Goal: Task Accomplishment & Management: Manage account settings

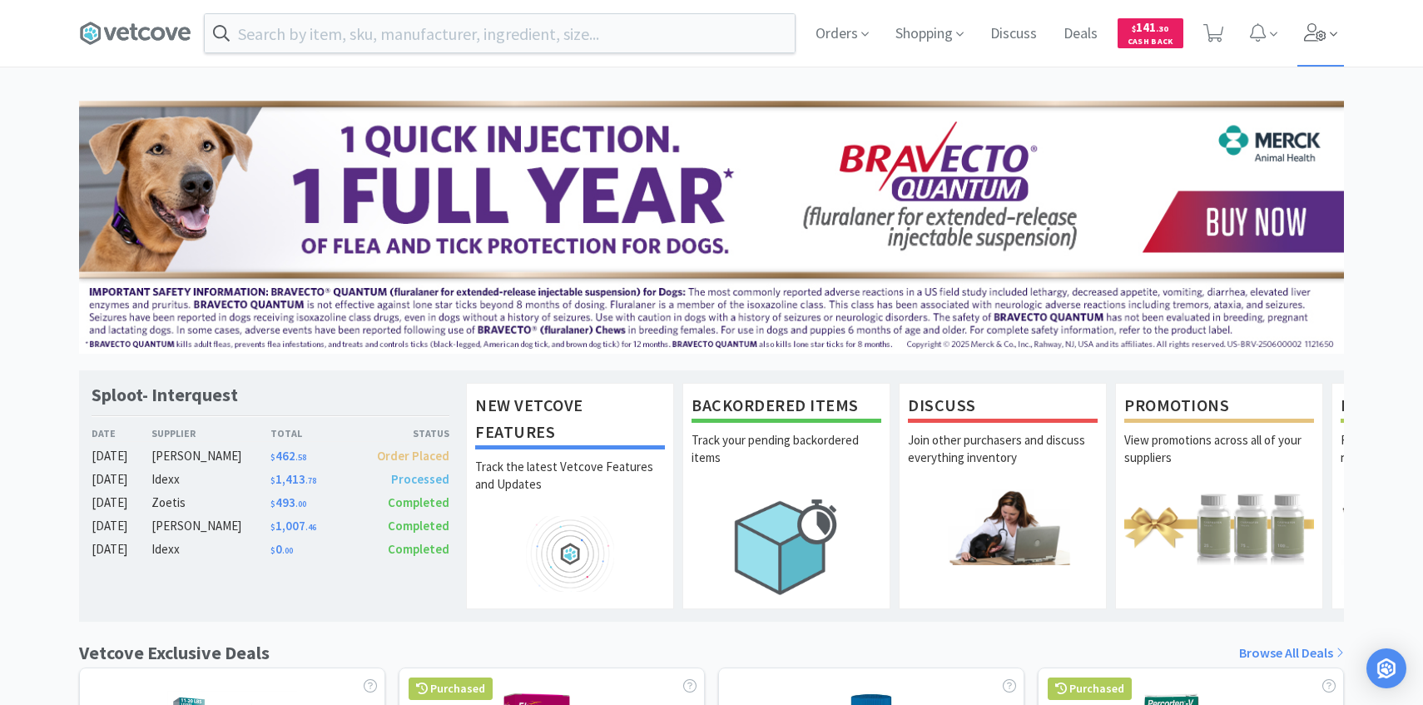
click at [1308, 20] on span at bounding box center [1320, 33] width 47 height 67
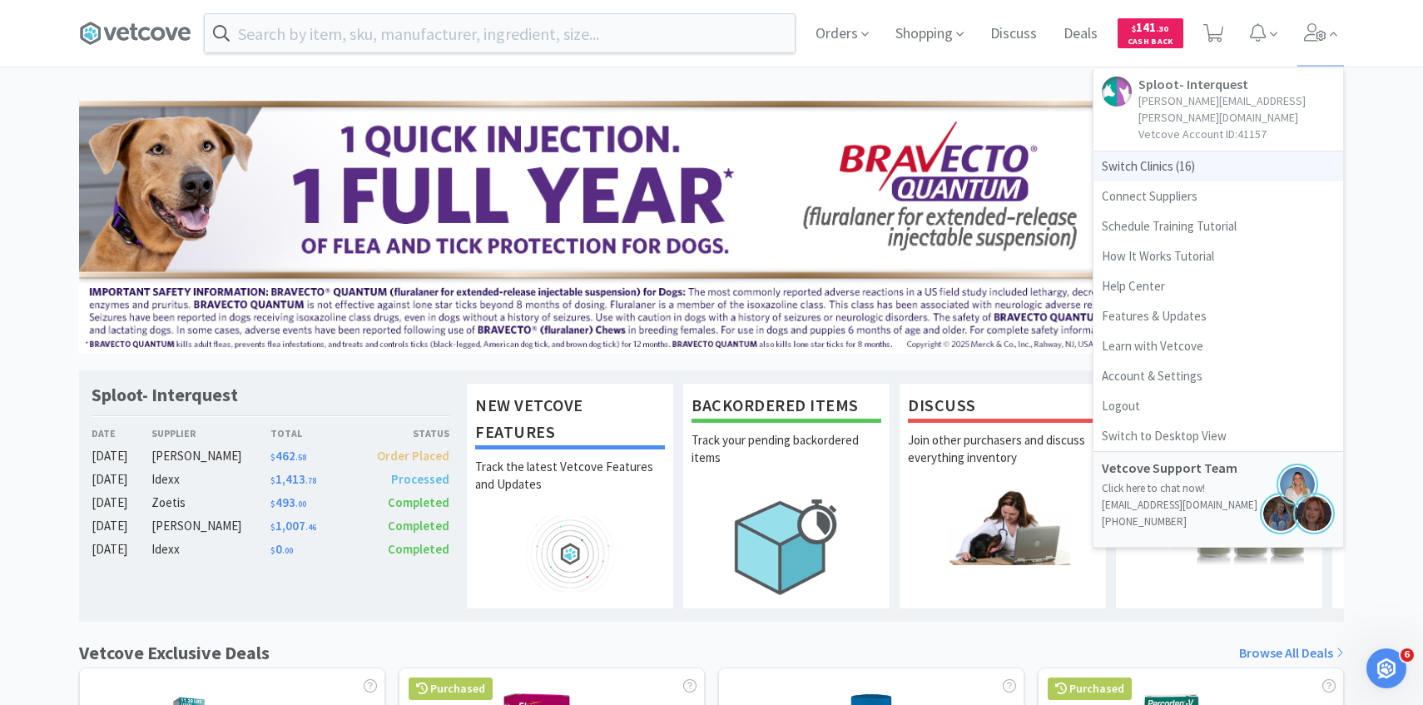
click at [1210, 151] on span "Switch Clinics ( 16 )" at bounding box center [1218, 166] width 250 height 30
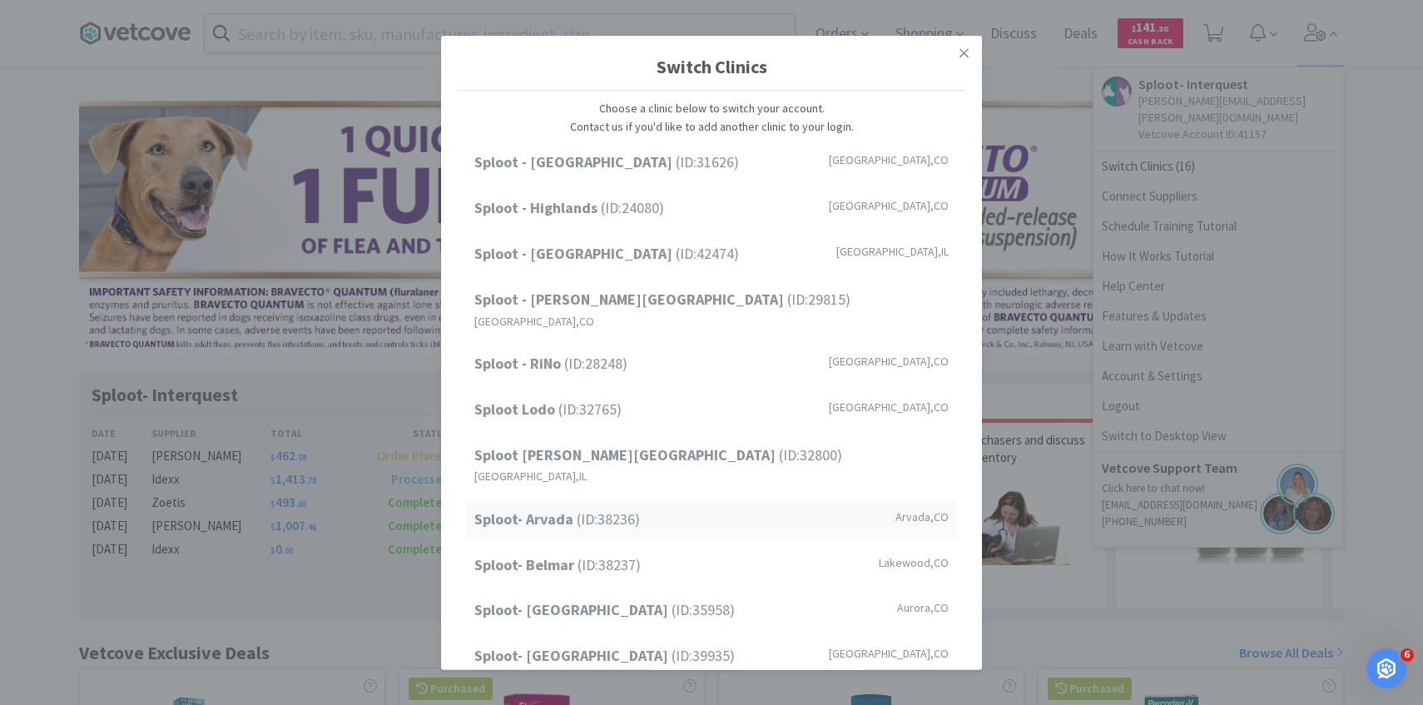
click at [647, 501] on div "Sploot- Arvada (ID: 38236 ) [GEOGRAPHIC_DATA] , [GEOGRAPHIC_DATA]" at bounding box center [711, 519] width 491 height 37
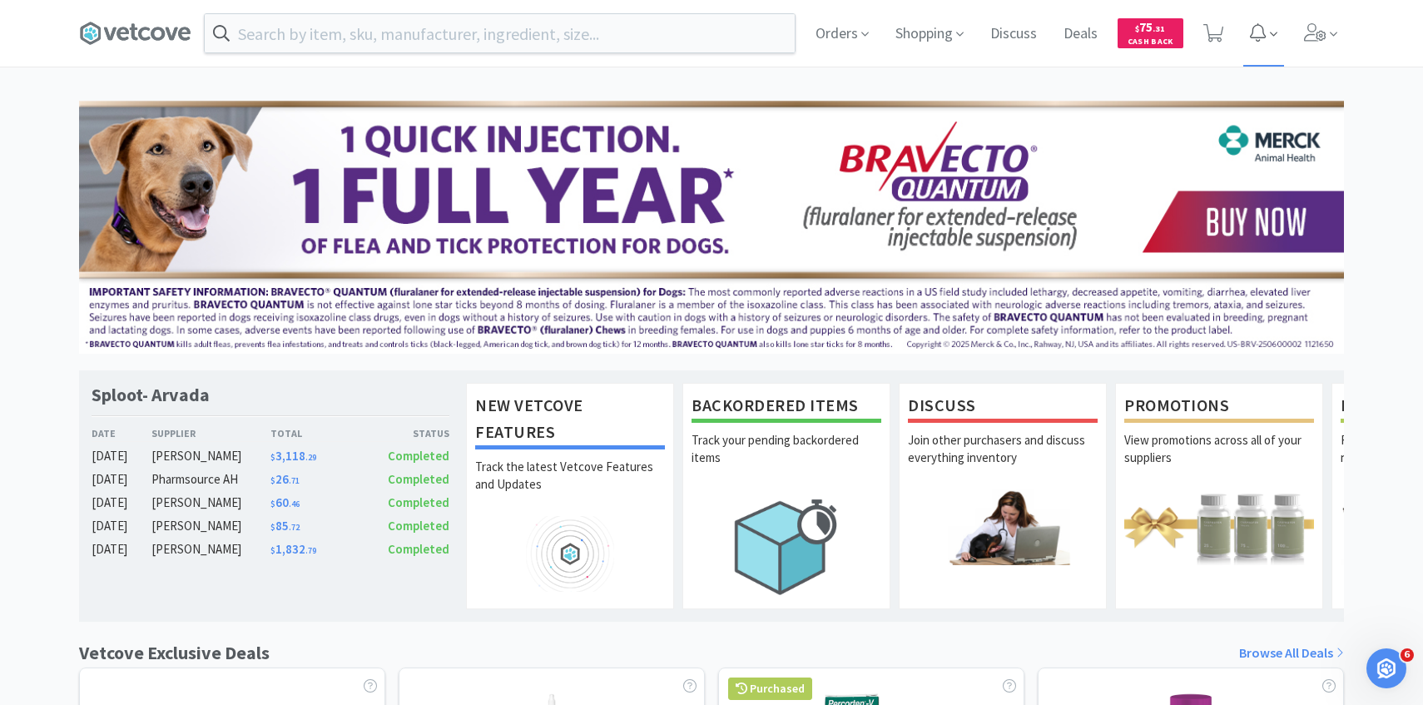
click at [1243, 37] on span at bounding box center [1263, 33] width 40 height 67
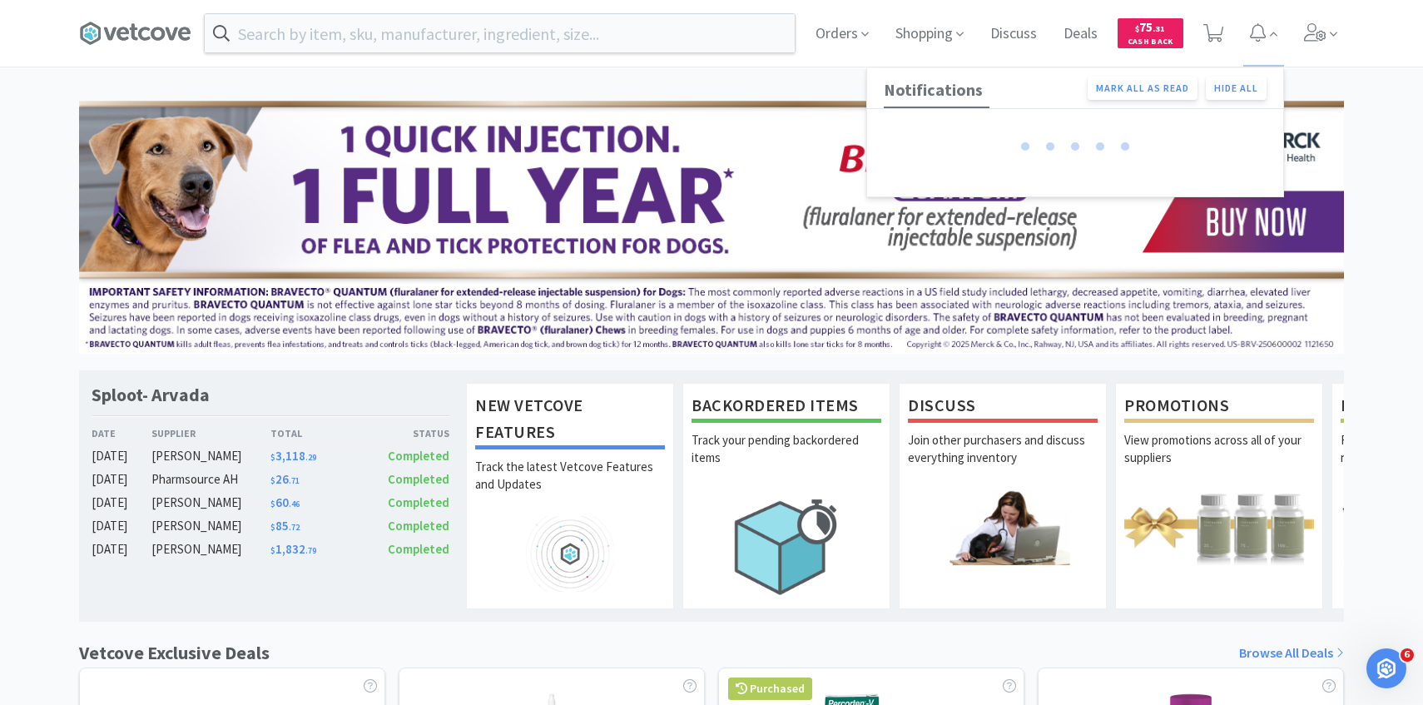
click at [1230, 30] on div "Orders Shopping Discuss Discuss Deals Deals $ 75 . 31 Cash Back Notifications M…" at bounding box center [1073, 33] width 542 height 67
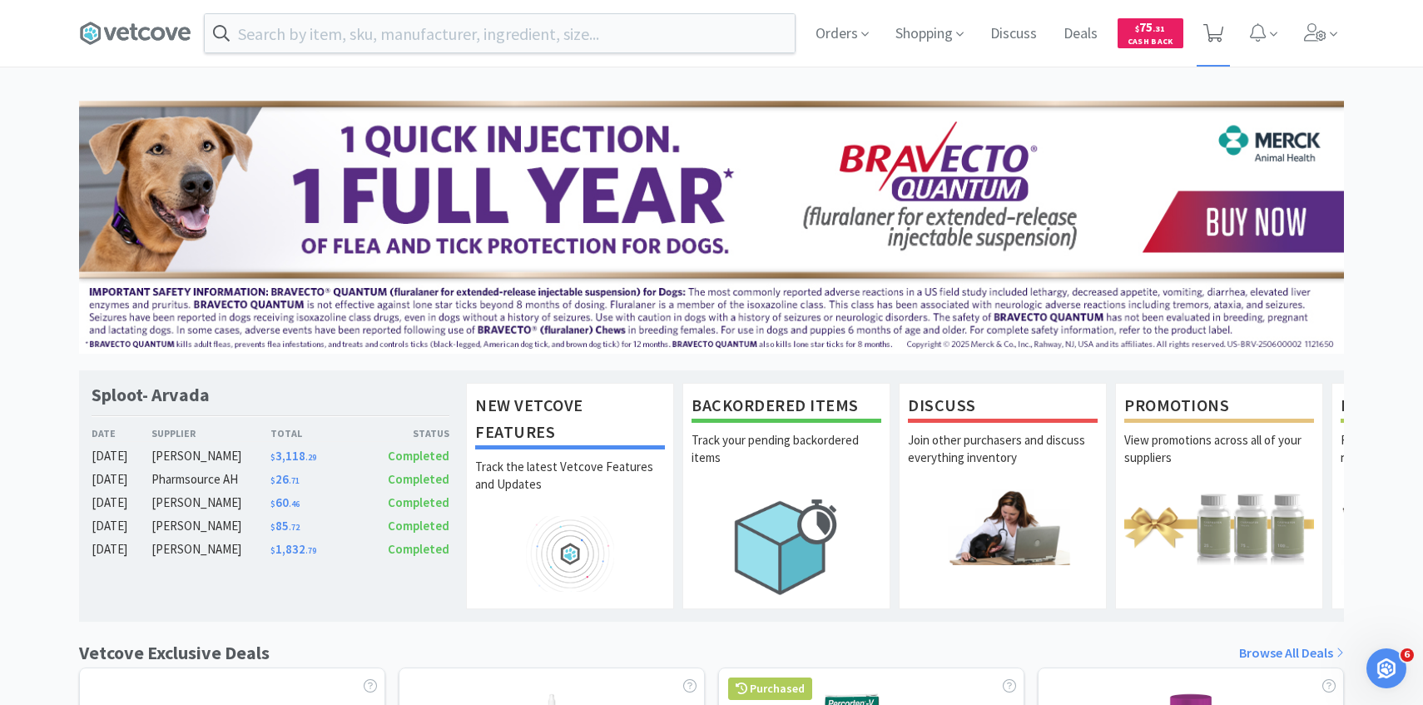
click at [1219, 27] on icon at bounding box center [1213, 33] width 21 height 18
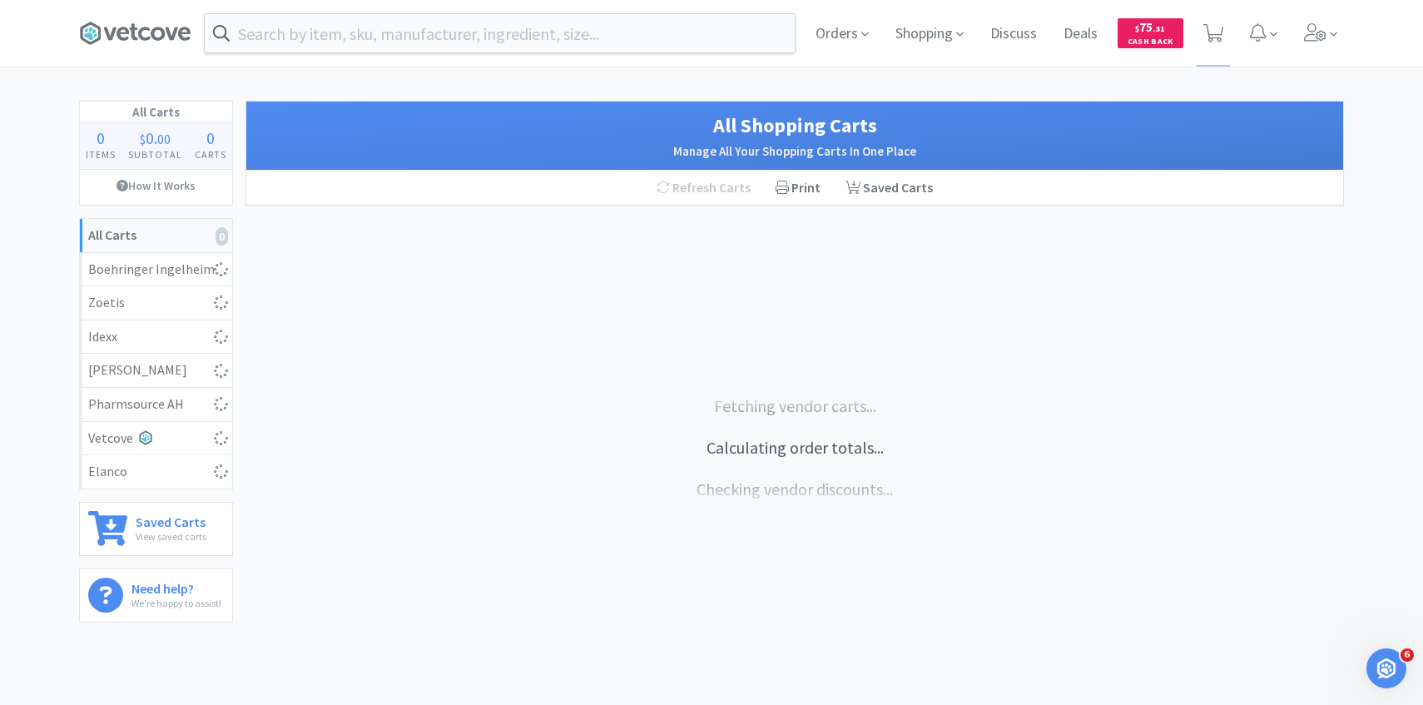
select select "100"
select select "1"
select select "2"
select select "1"
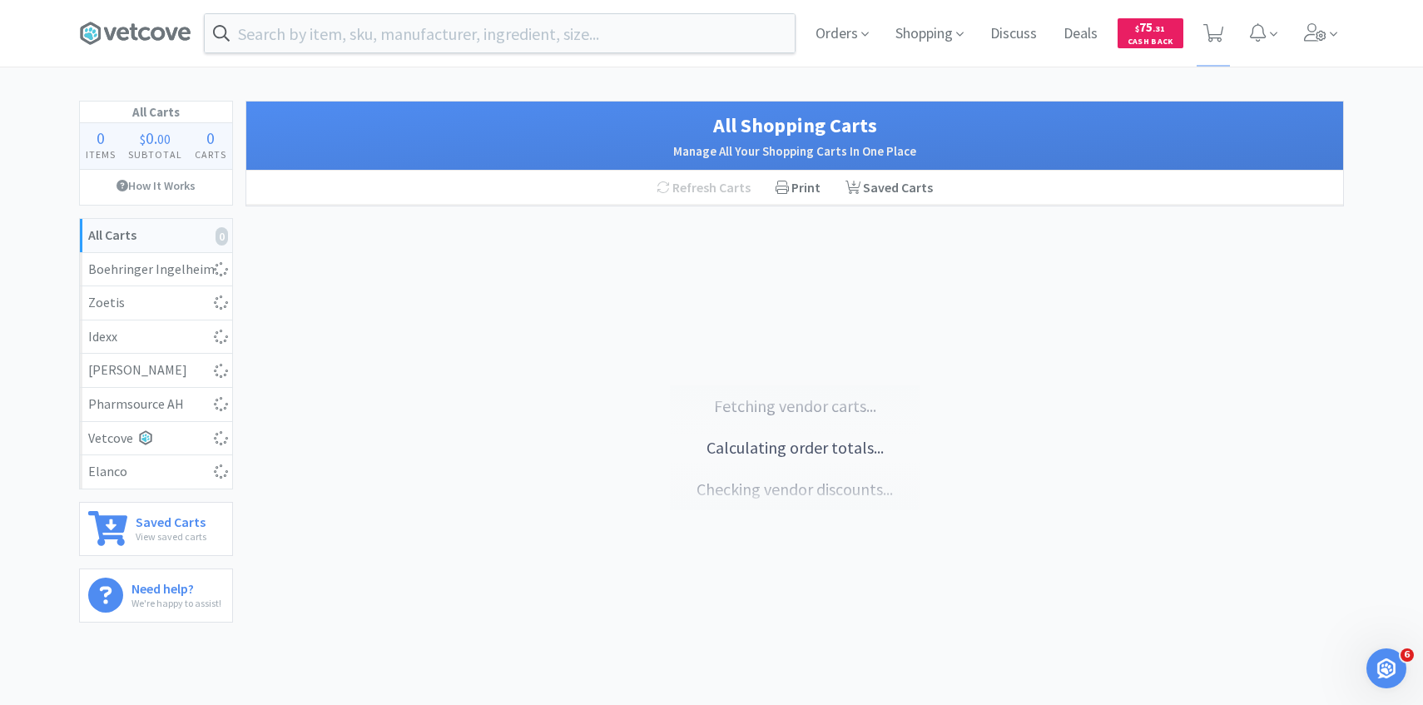
select select "1"
select select "50"
select select "3"
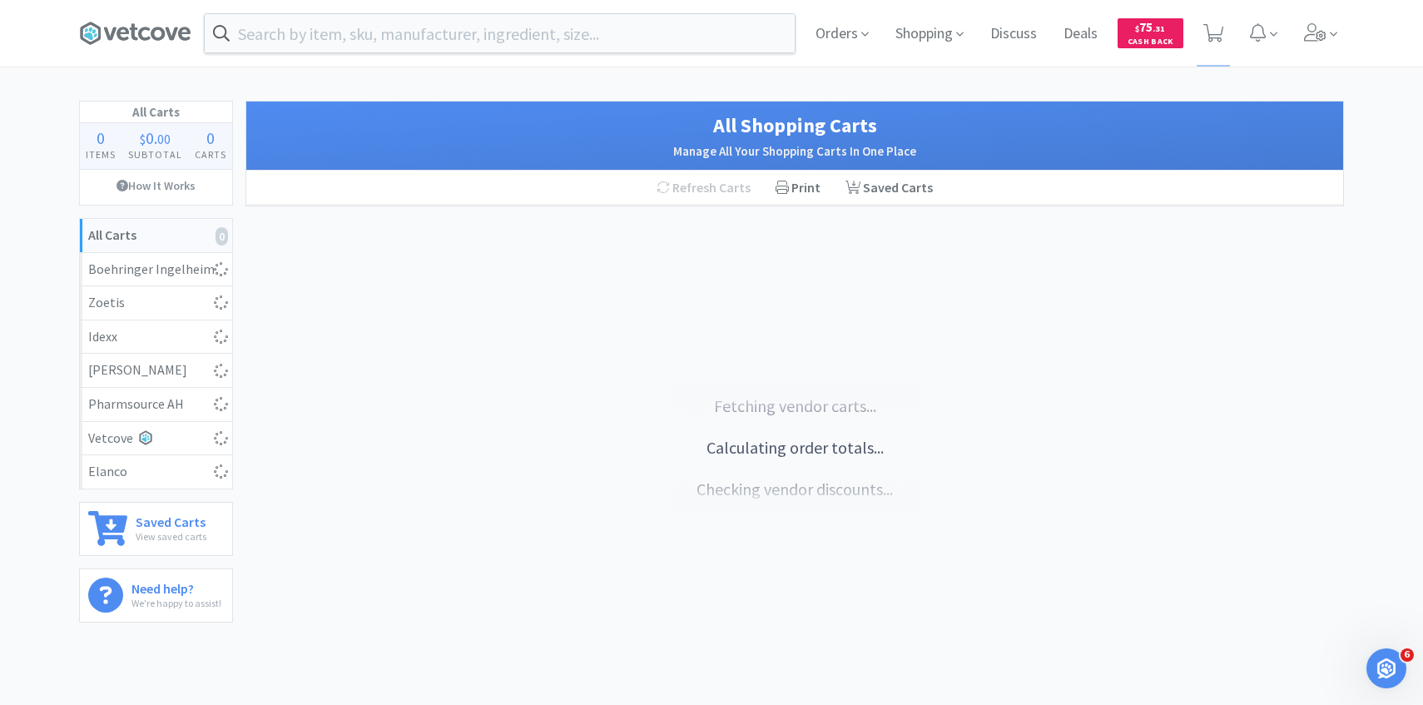
select select "1"
select select "50"
select select "3"
select select "1"
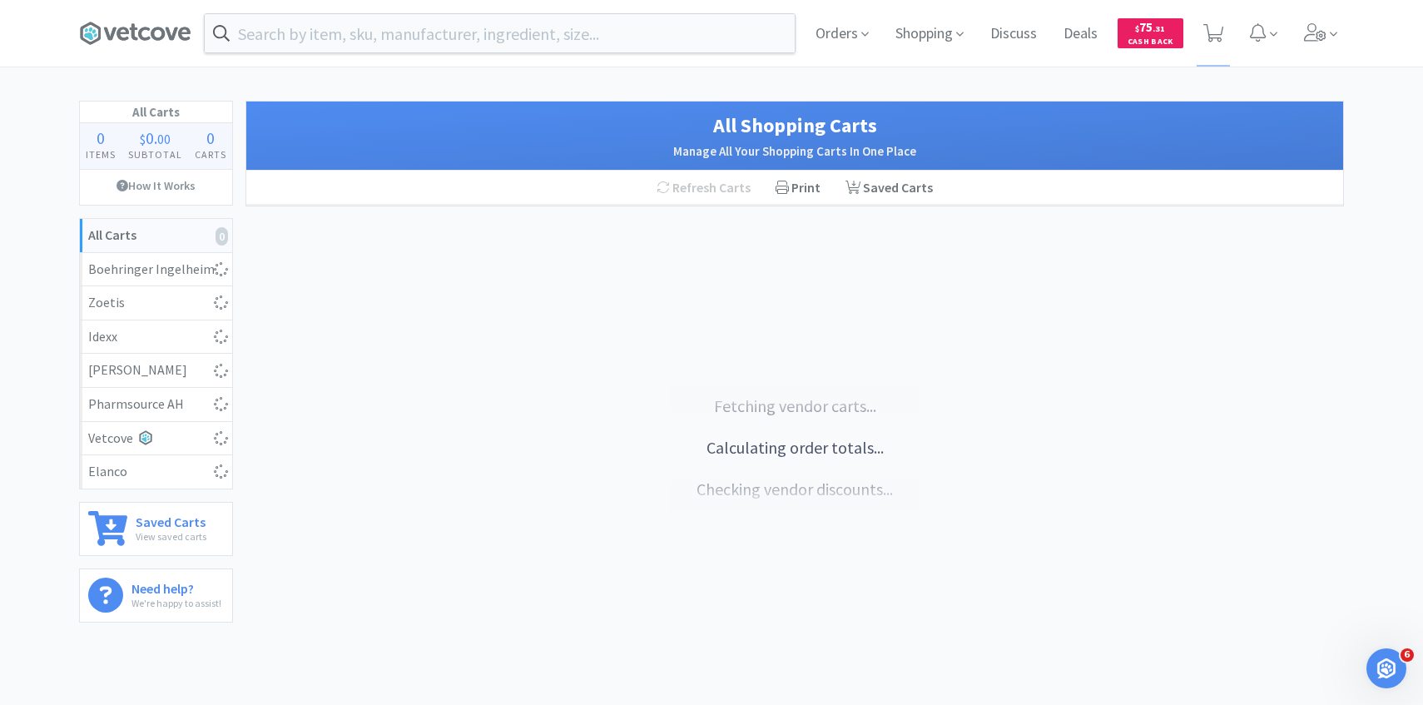
select select "1"
select select "10"
select select "2"
select select "1"
select select "5"
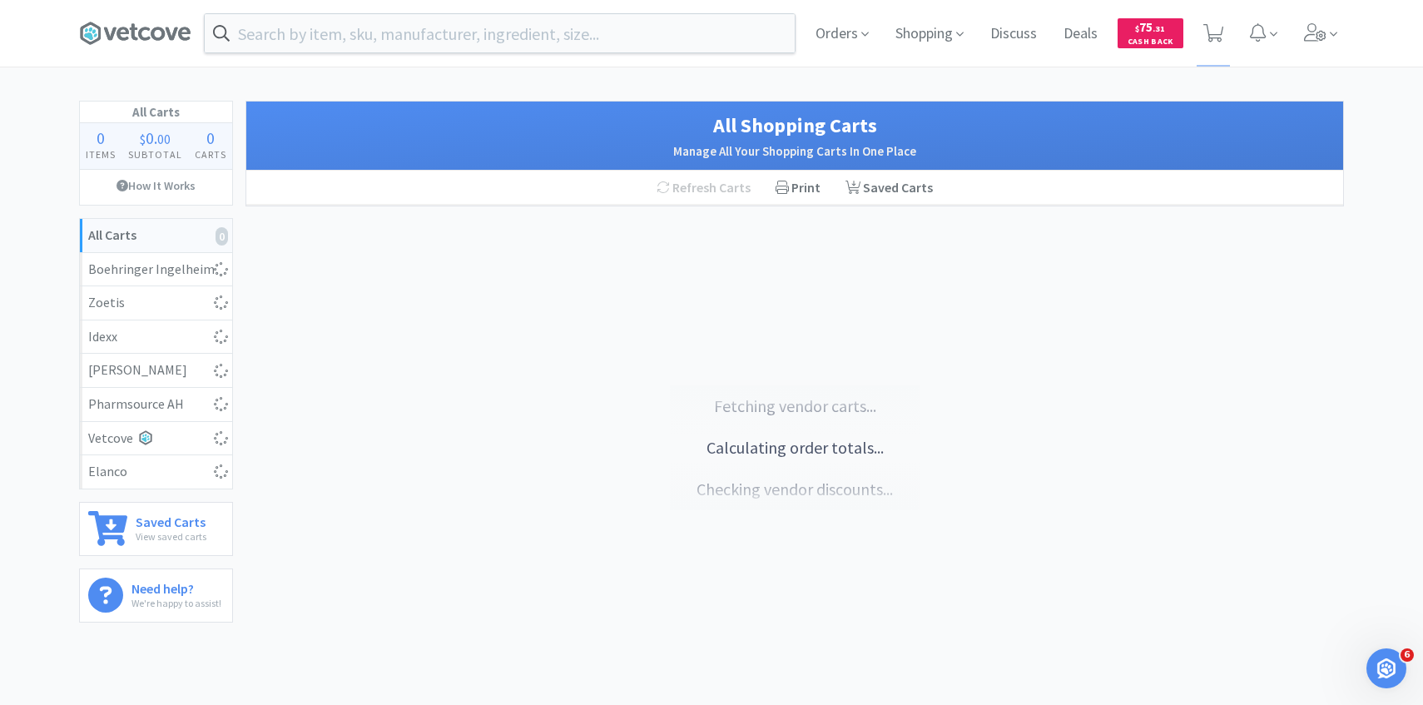
select select "5"
select select "2"
select select "1"
select select "2"
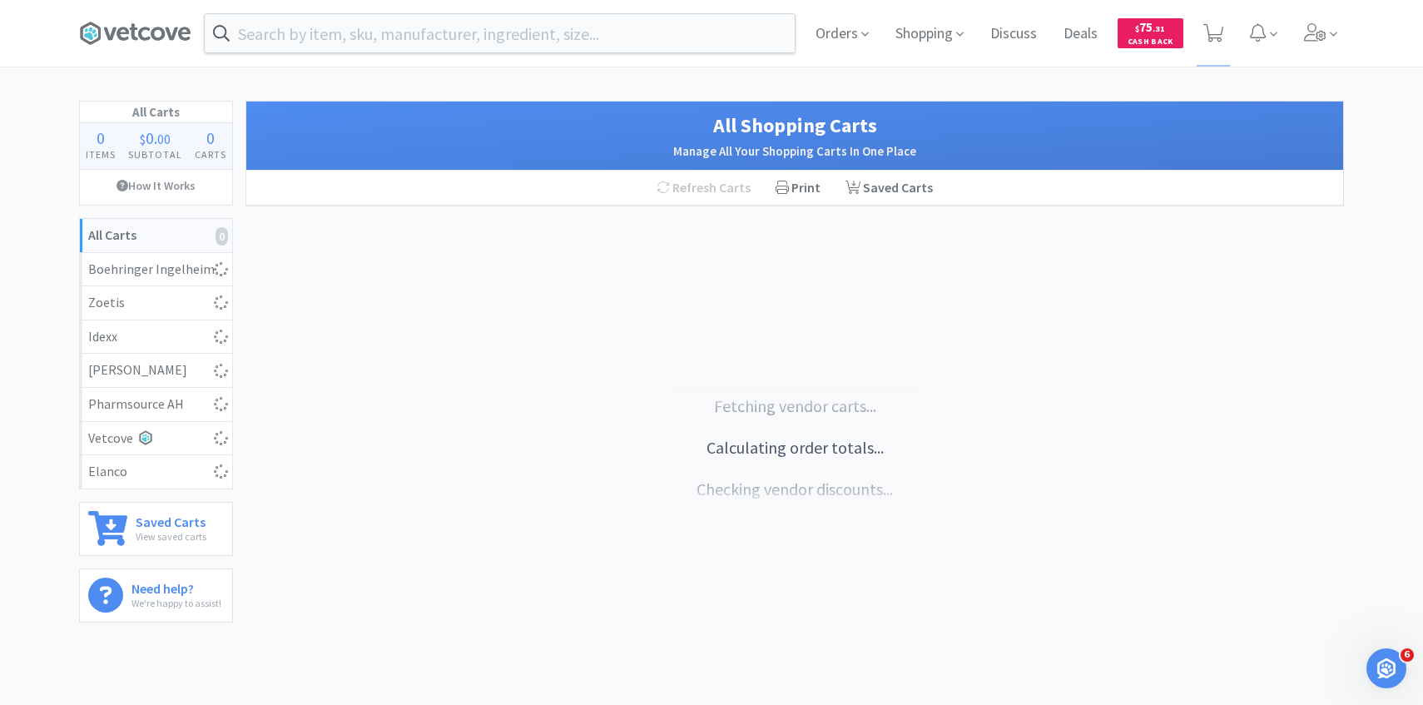
select select "1"
select select "2"
select select "1"
select select "3"
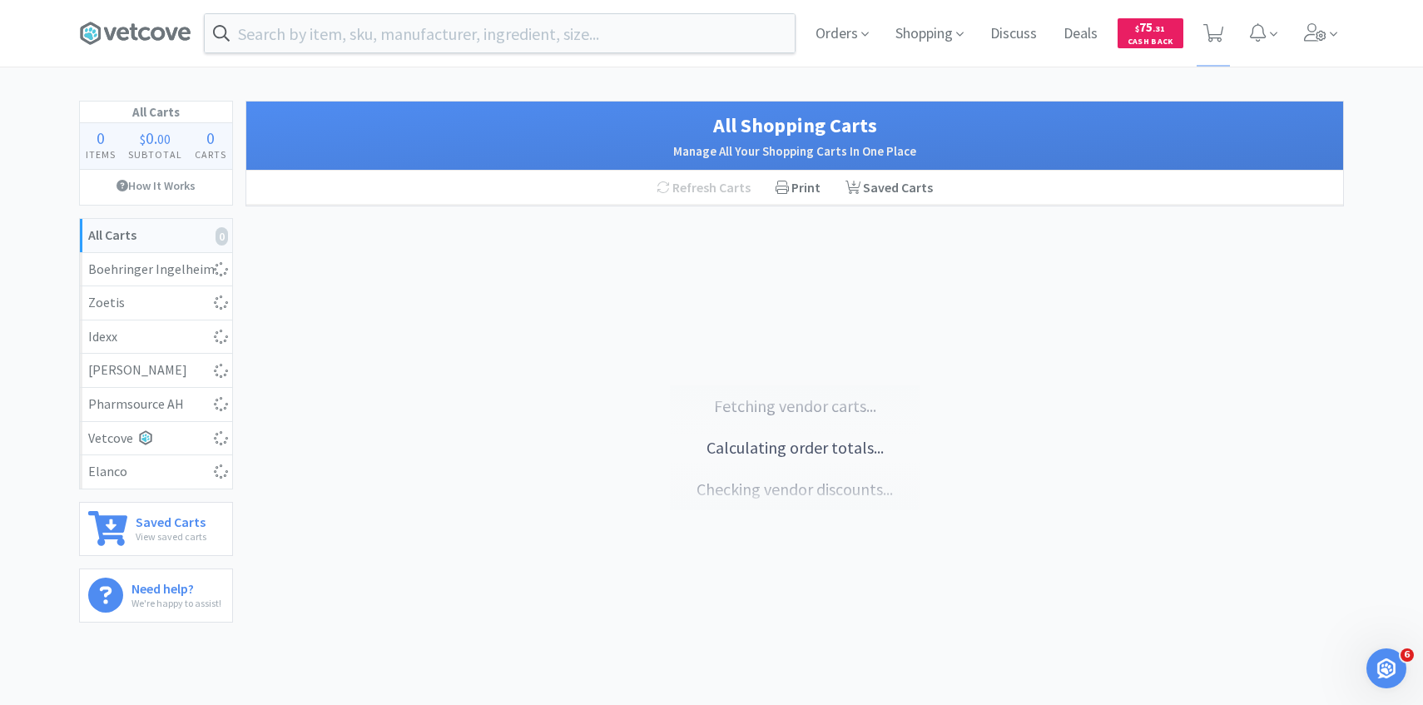
select select "3"
select select "2"
select select "3"
select select "2"
select select "1"
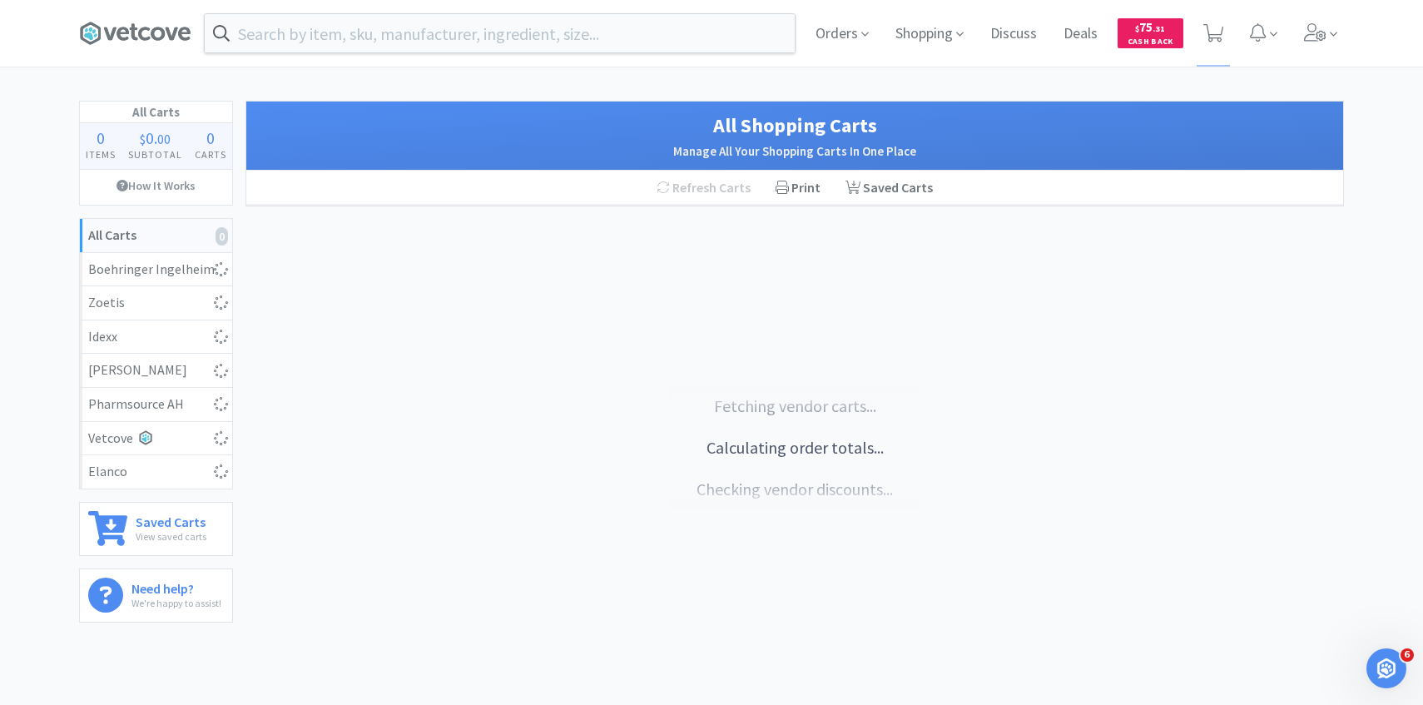
select select "1"
select select "5"
select select "1"
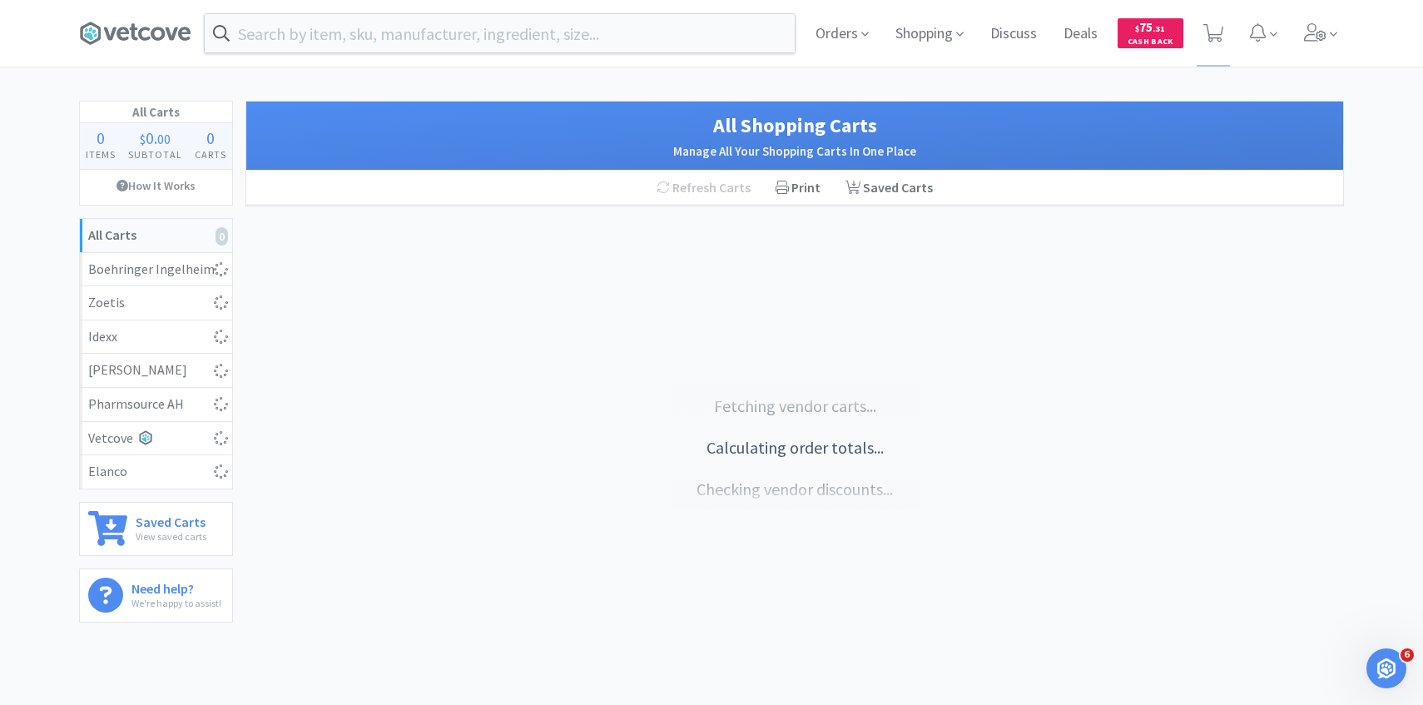
select select "1"
select select "2"
select select "1"
select select "50"
select select "5"
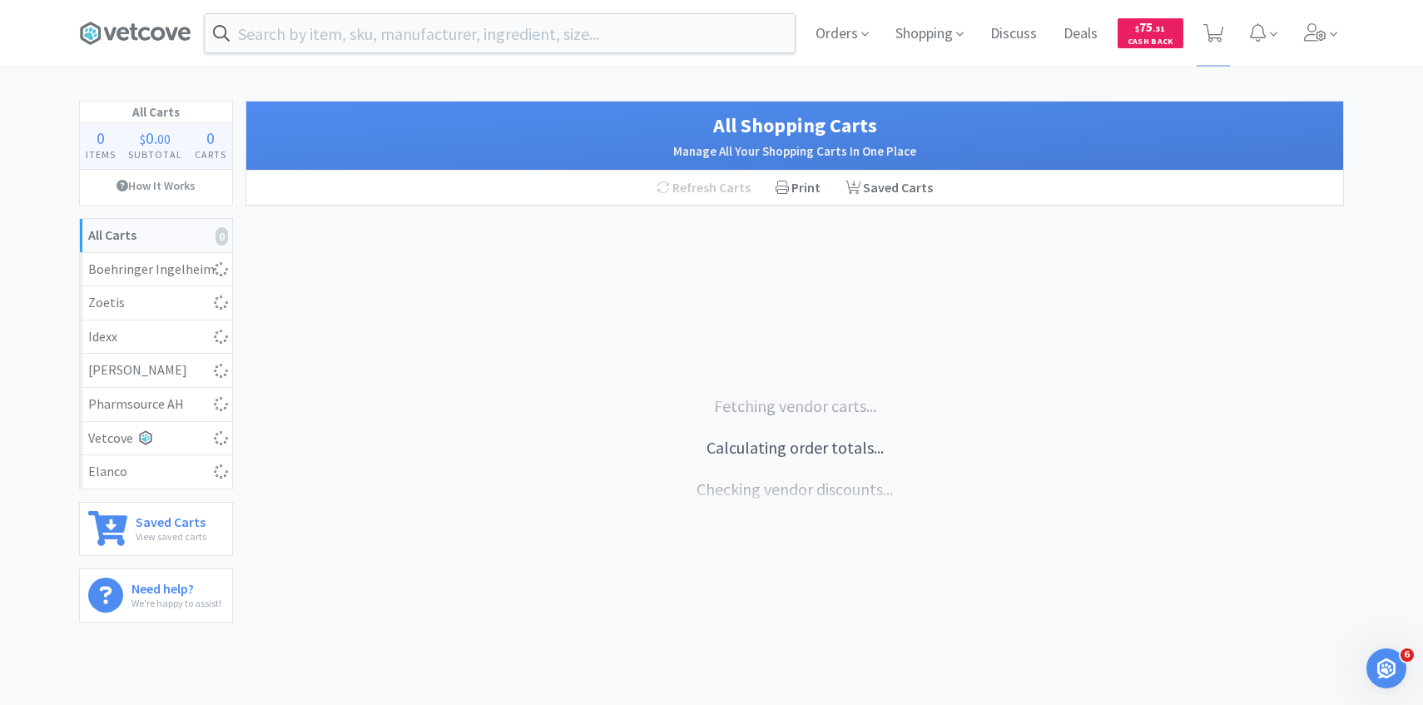
select select "1"
select select "5"
select select "2"
select select "100"
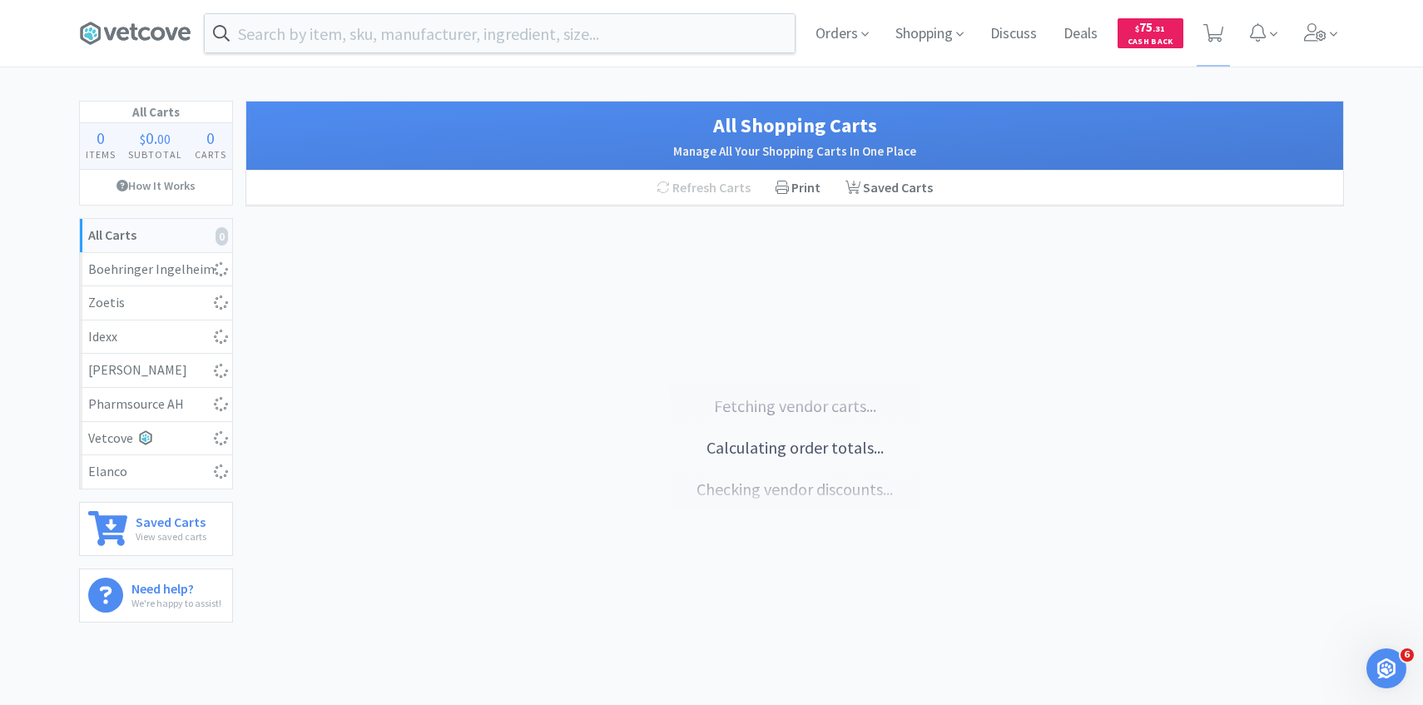
select select "4"
select select "1"
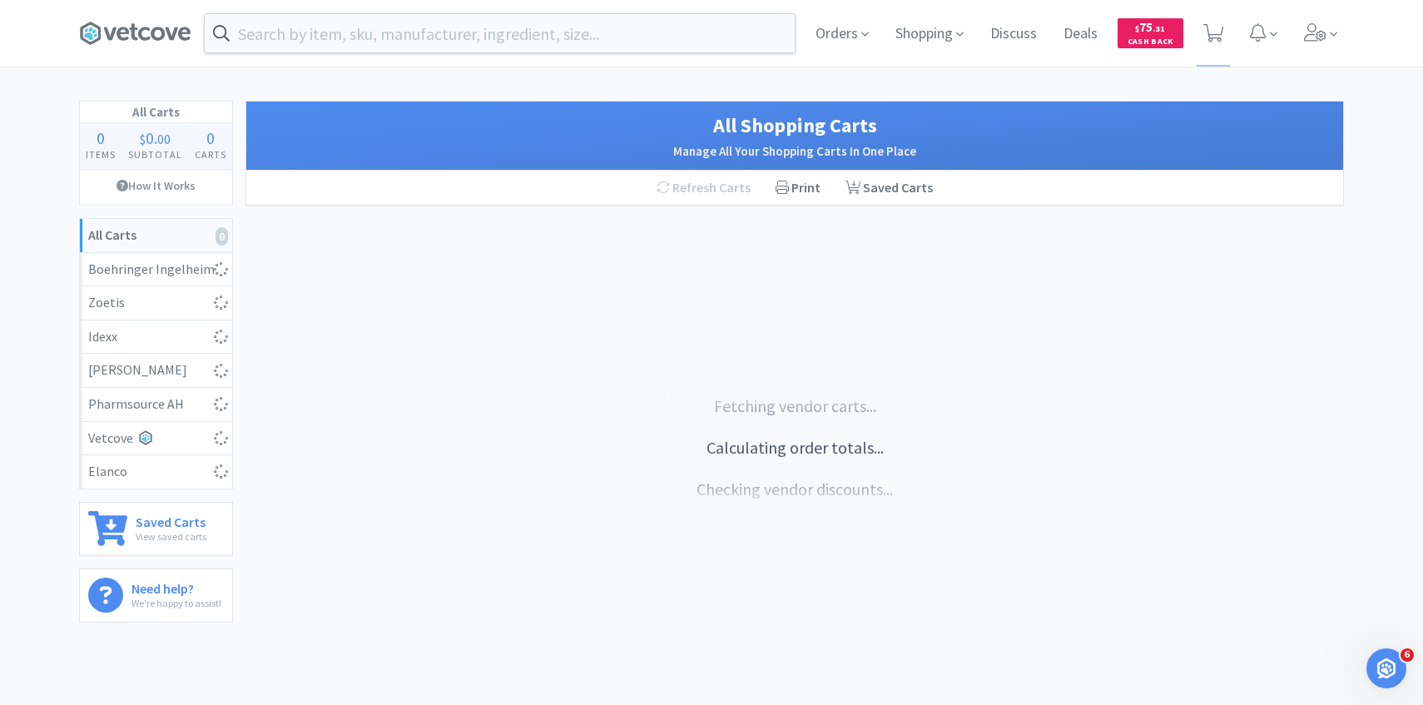
select select "1"
select select "6"
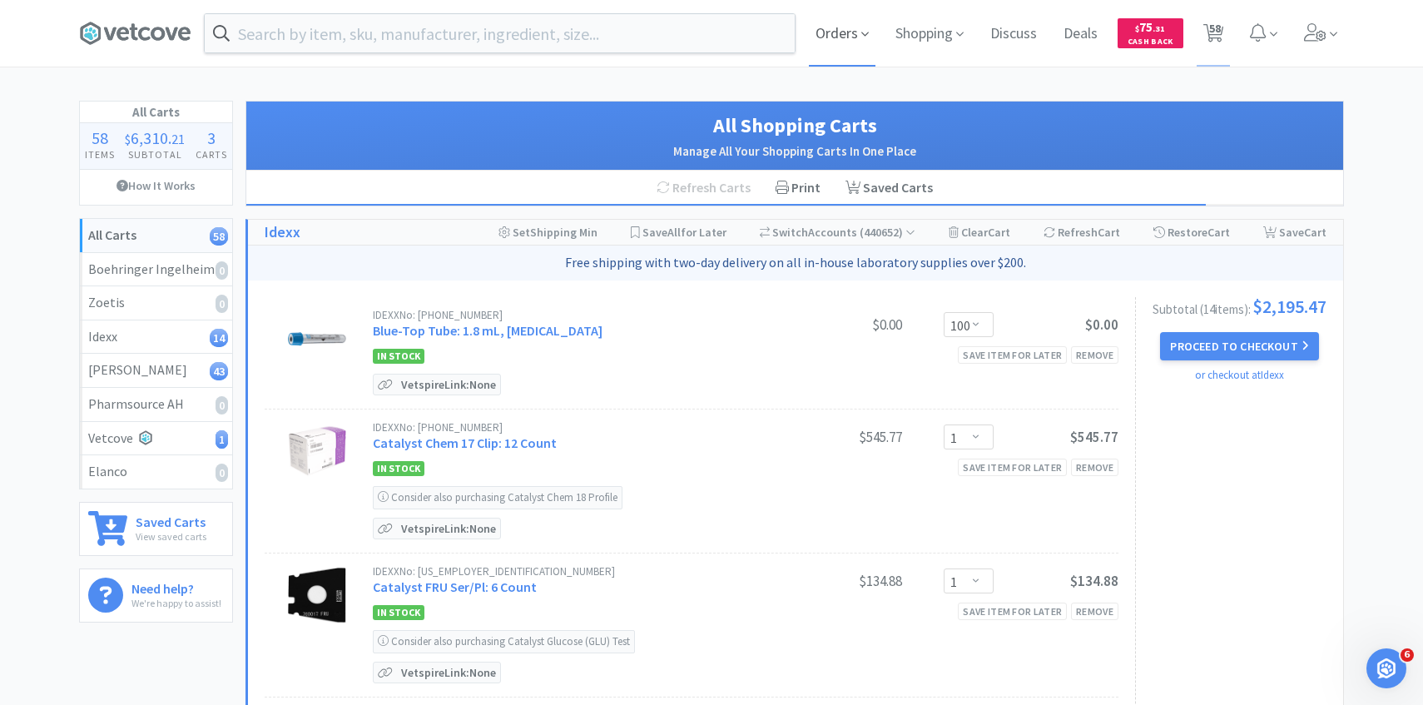
click at [845, 32] on span "Orders" at bounding box center [842, 33] width 67 height 67
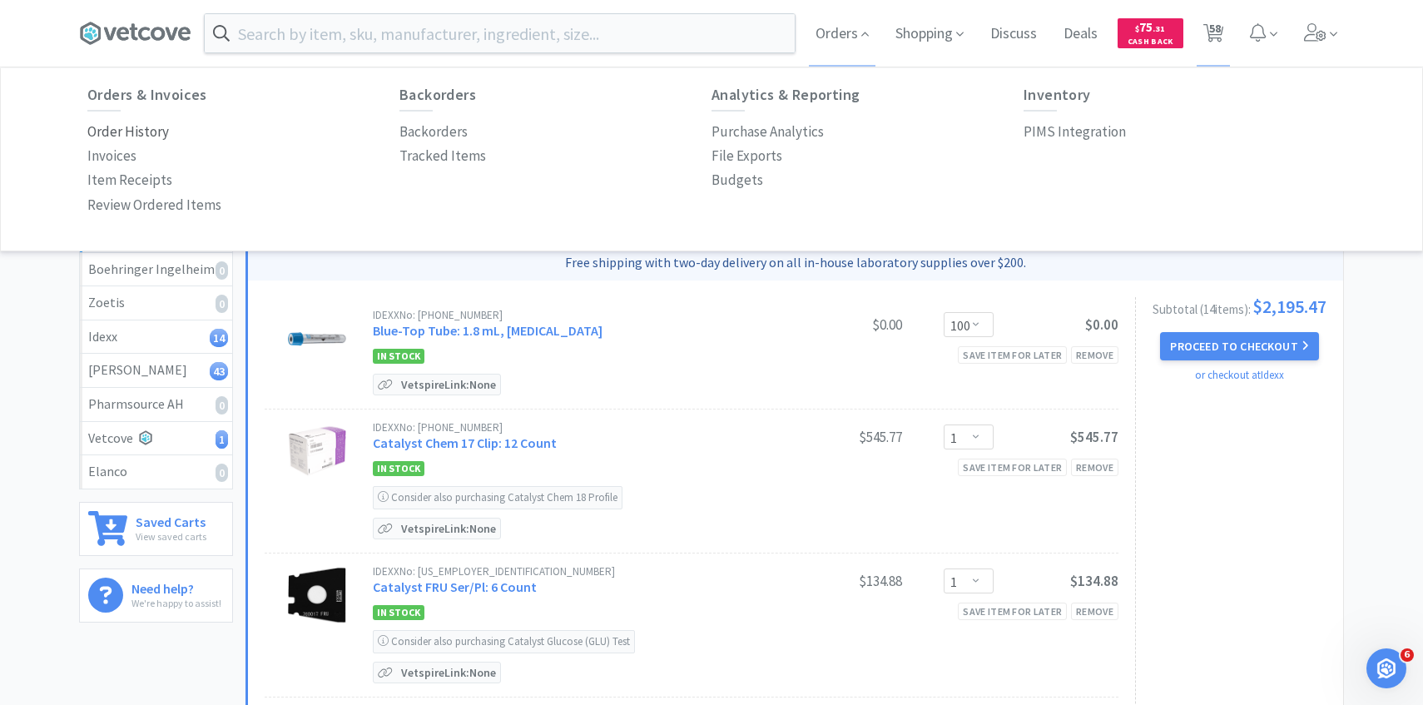
click at [150, 121] on p "Order History" at bounding box center [128, 132] width 82 height 22
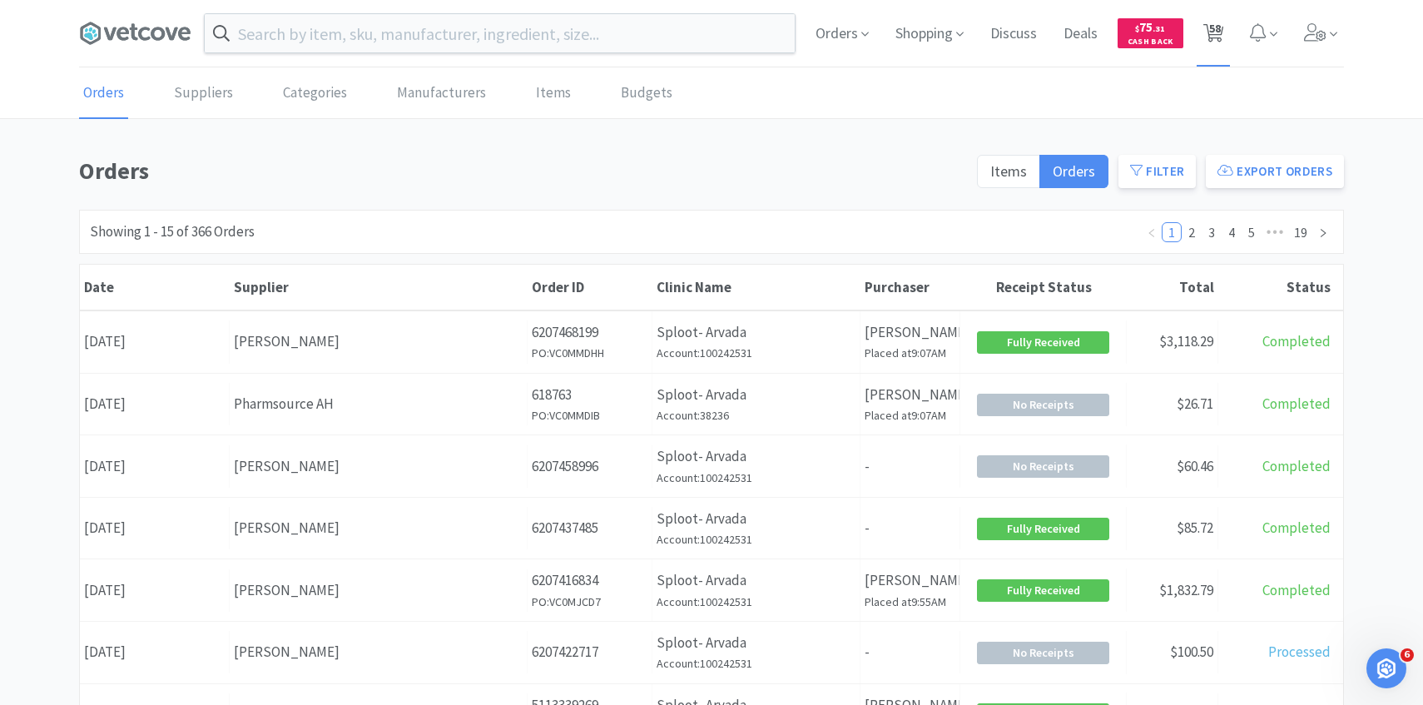
click at [1203, 34] on icon at bounding box center [1213, 33] width 21 height 18
select select "100"
select select "1"
select select "2"
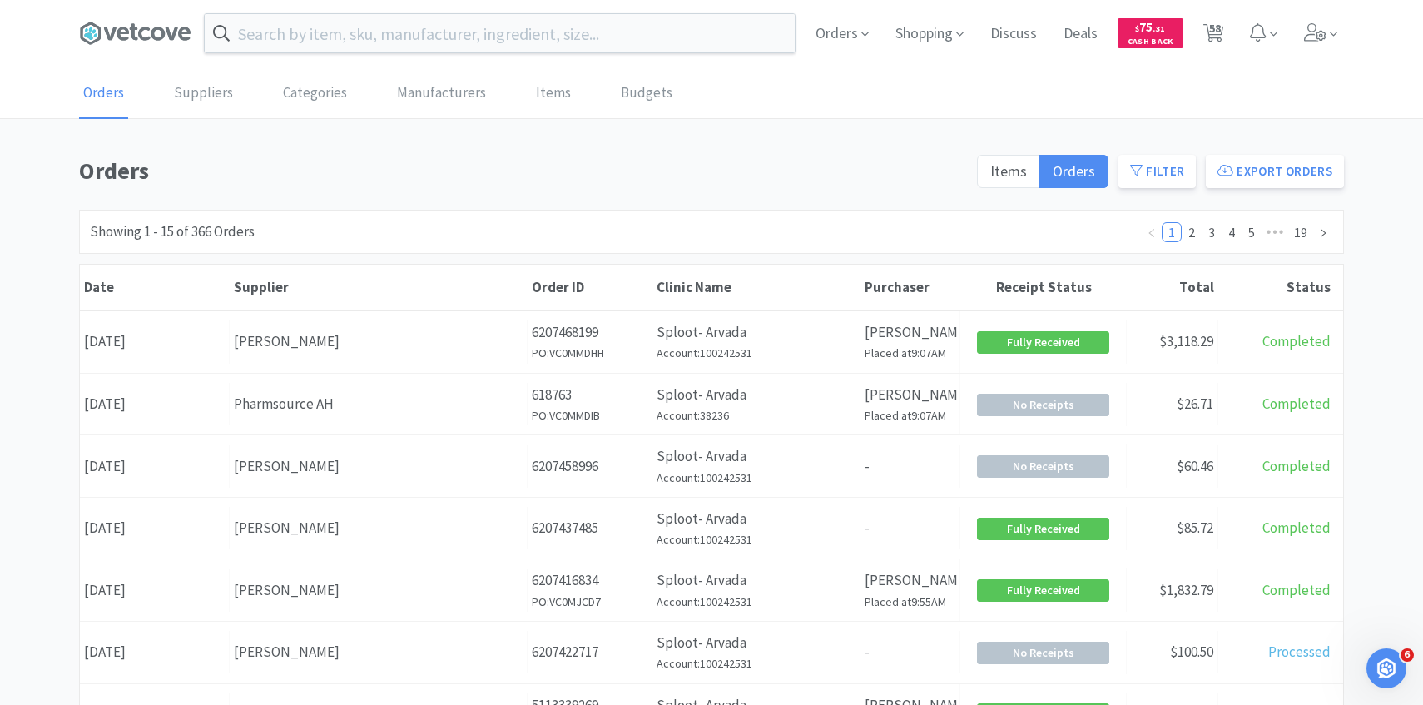
select select "1"
select select "50"
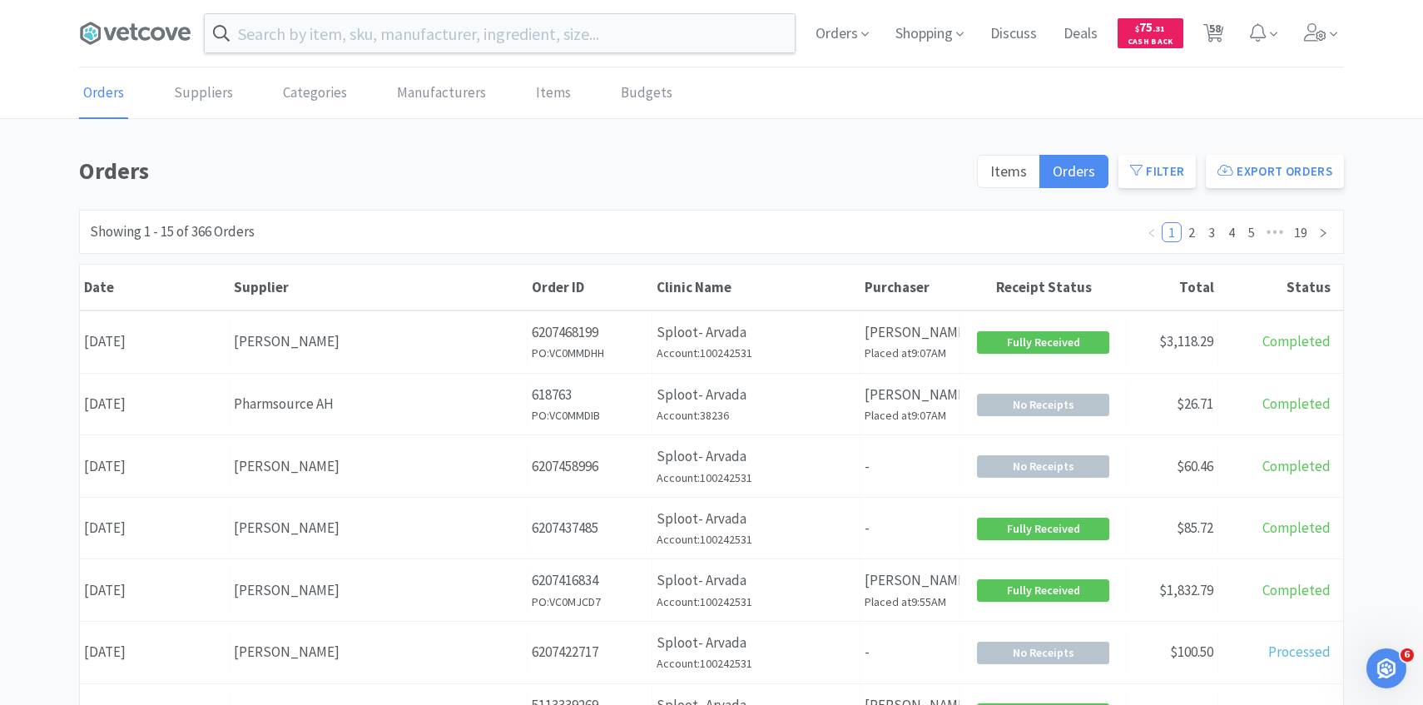
select select "3"
select select "1"
select select "50"
select select "3"
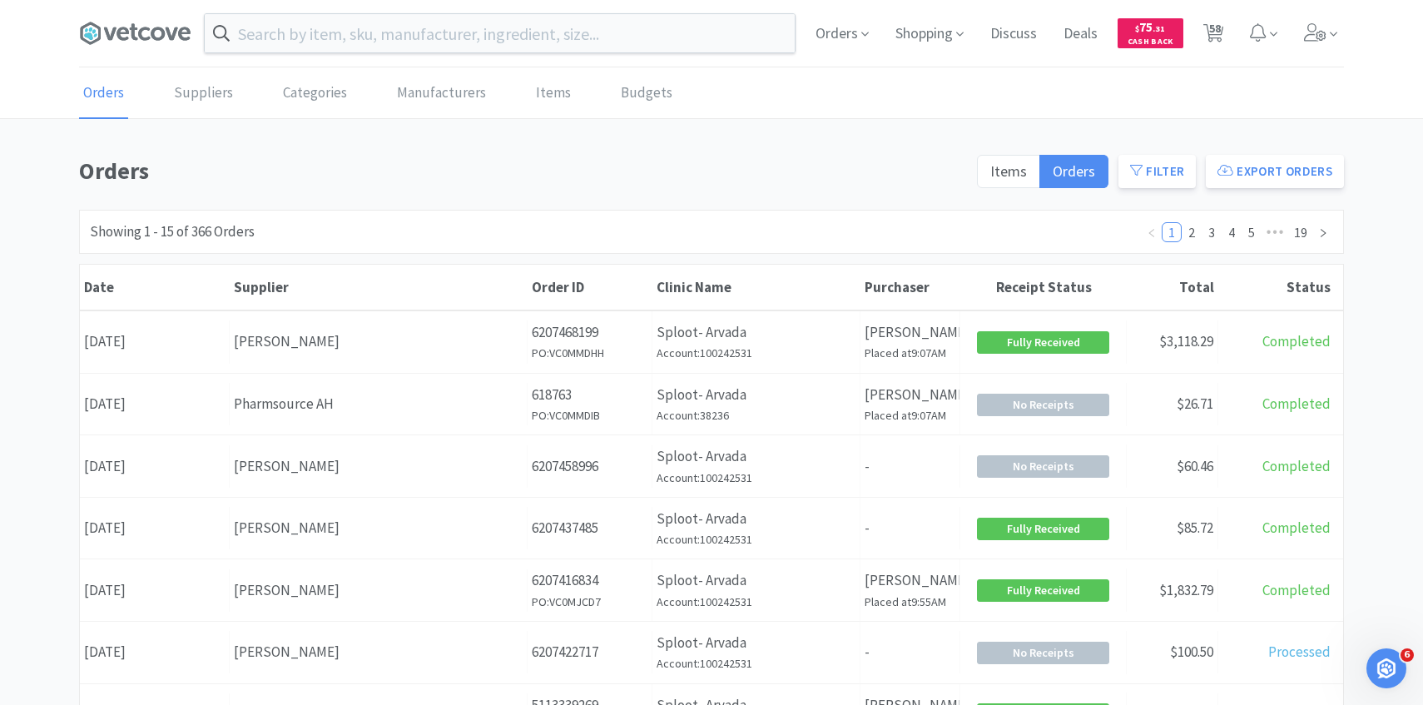
select select "1"
select select "10"
select select "2"
select select "1"
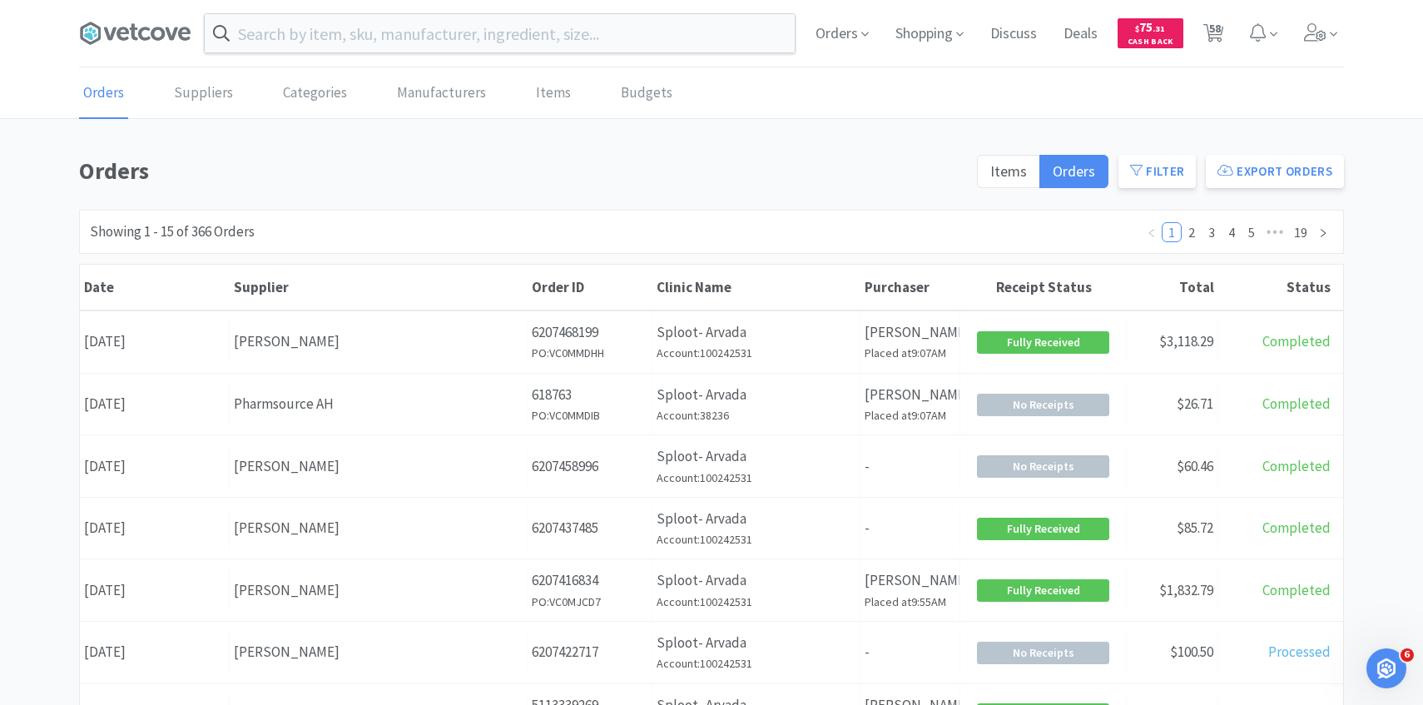
select select "5"
select select "2"
select select "1"
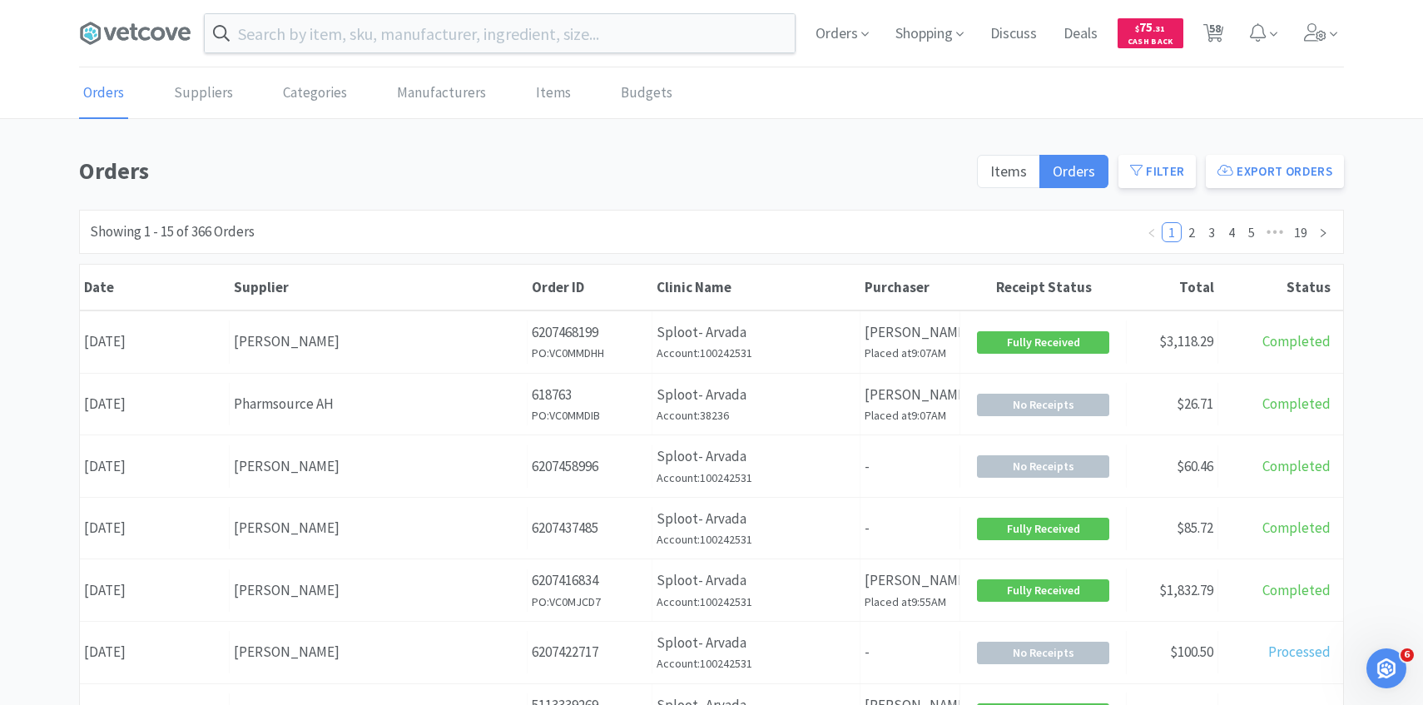
select select "2"
select select "1"
select select "2"
select select "1"
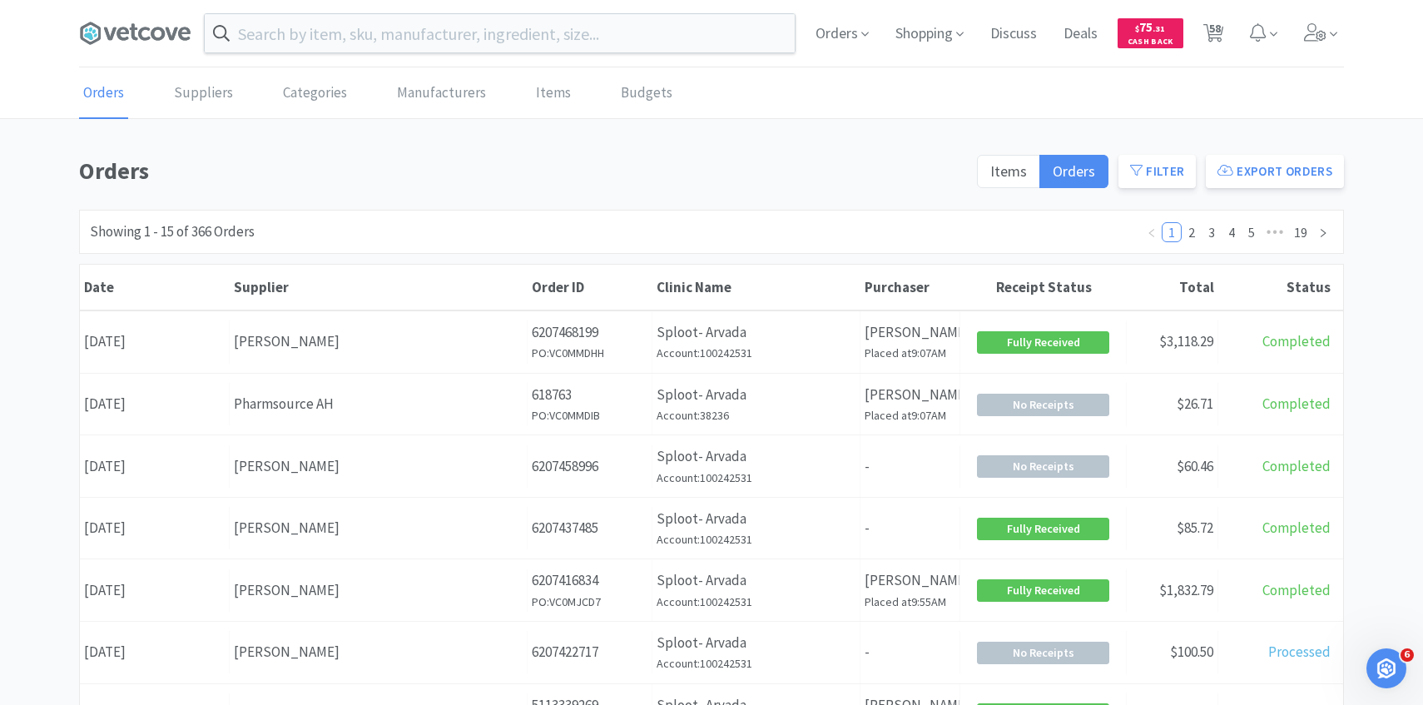
select select "3"
select select "2"
select select "3"
select select "2"
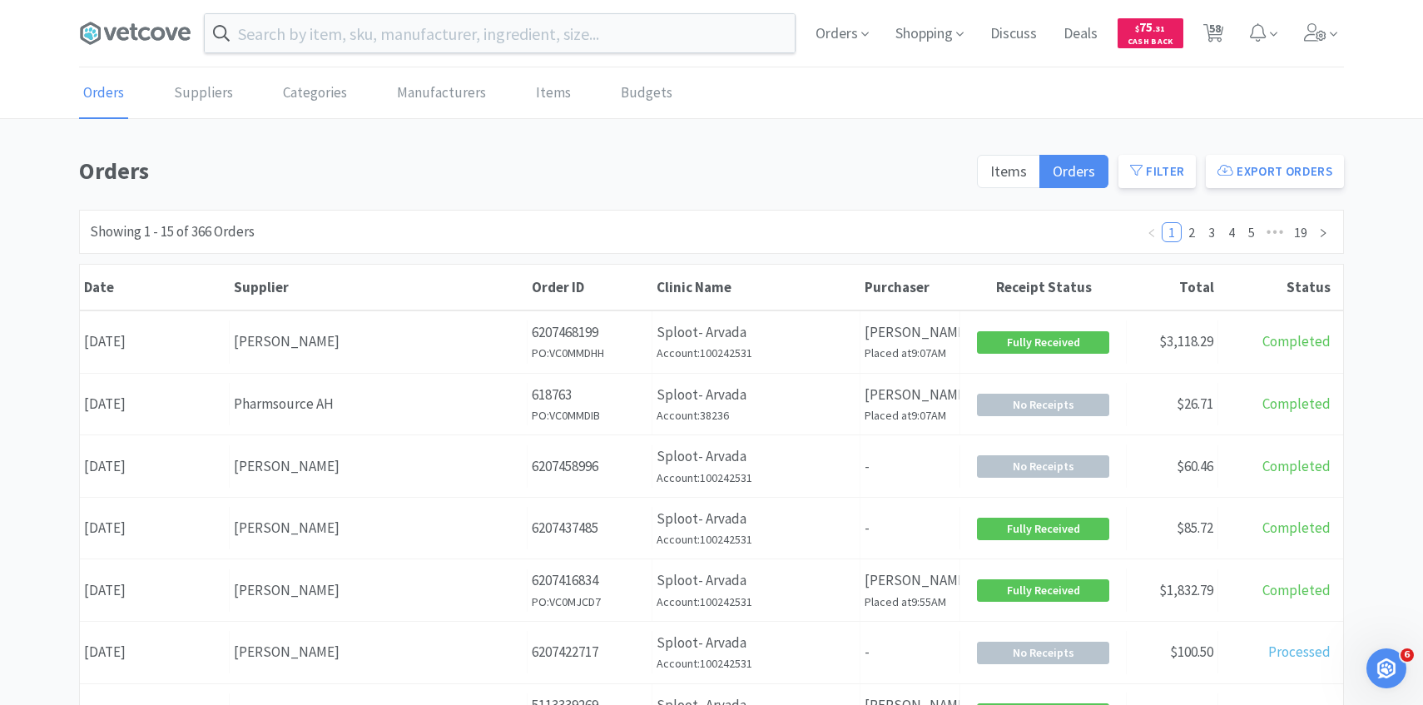
select select "1"
select select "5"
select select "1"
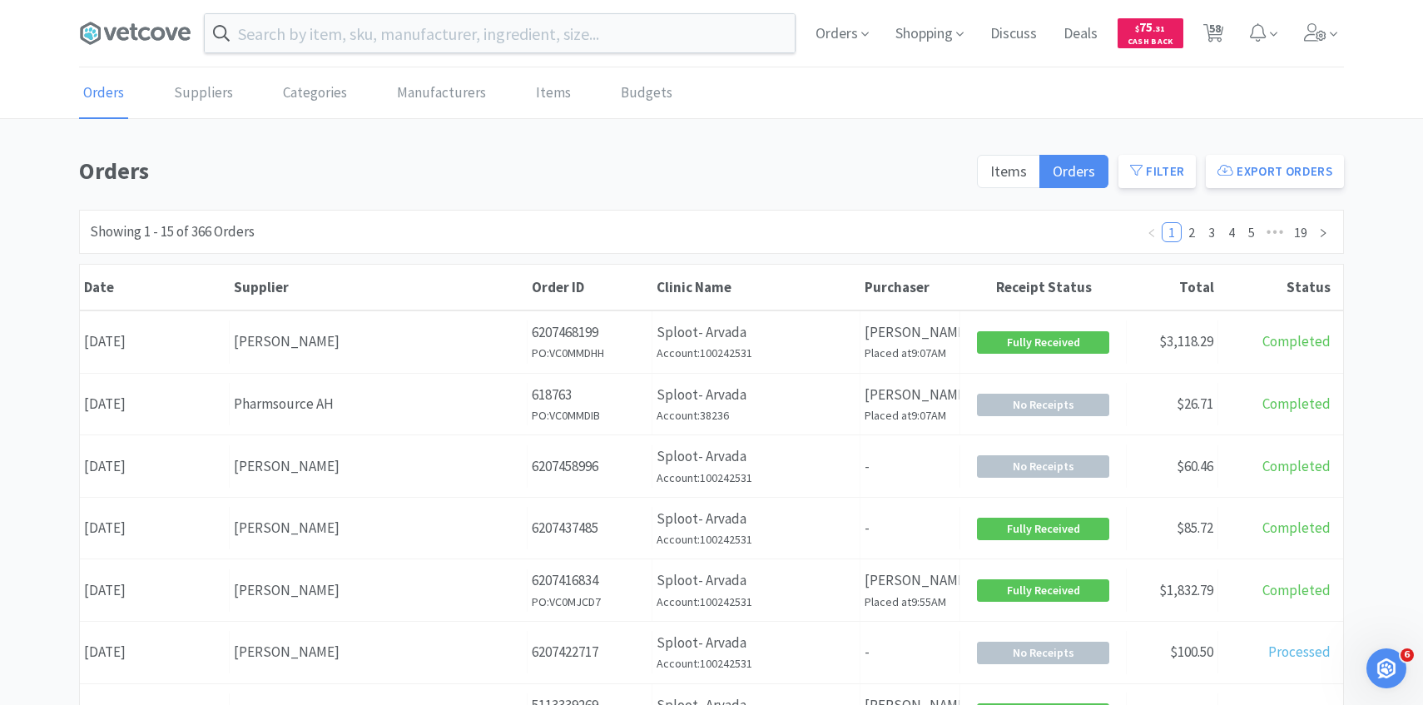
select select "1"
select select "2"
select select "1"
select select "50"
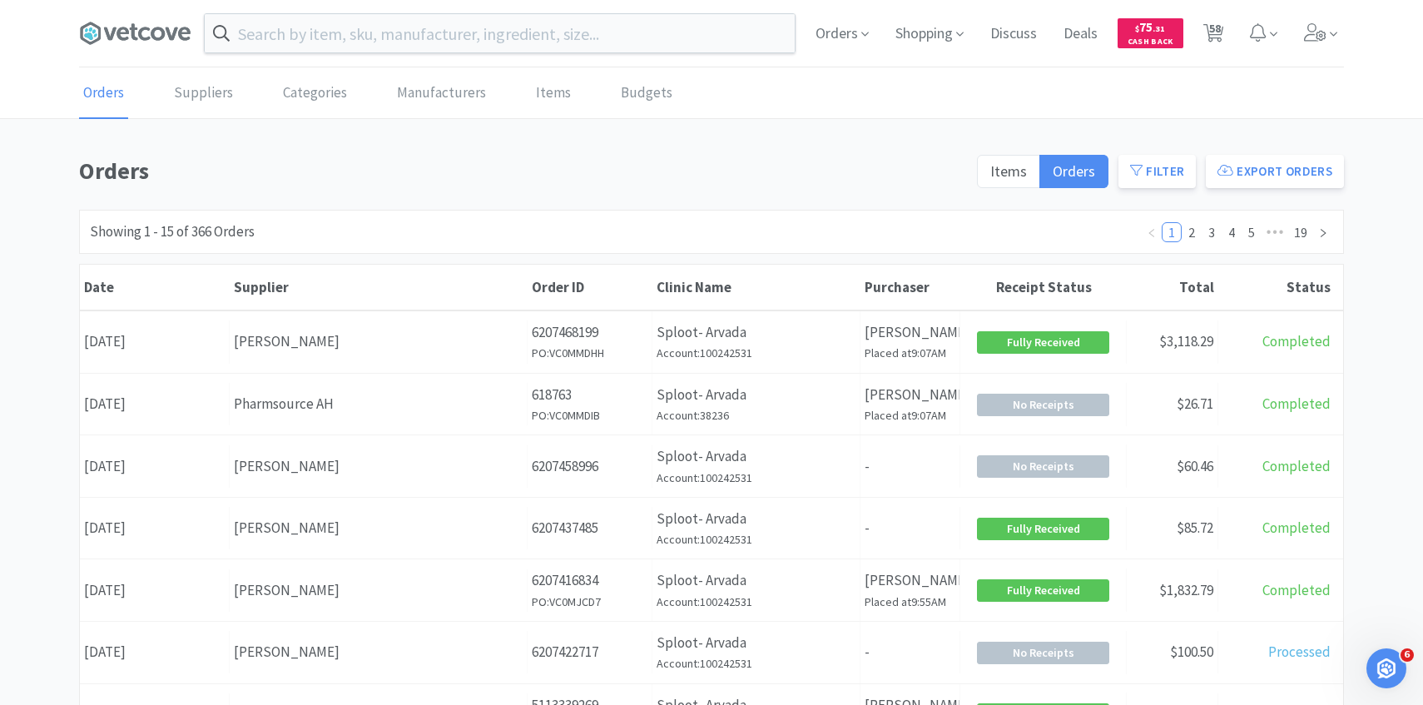
select select "5"
select select "1"
select select "5"
select select "2"
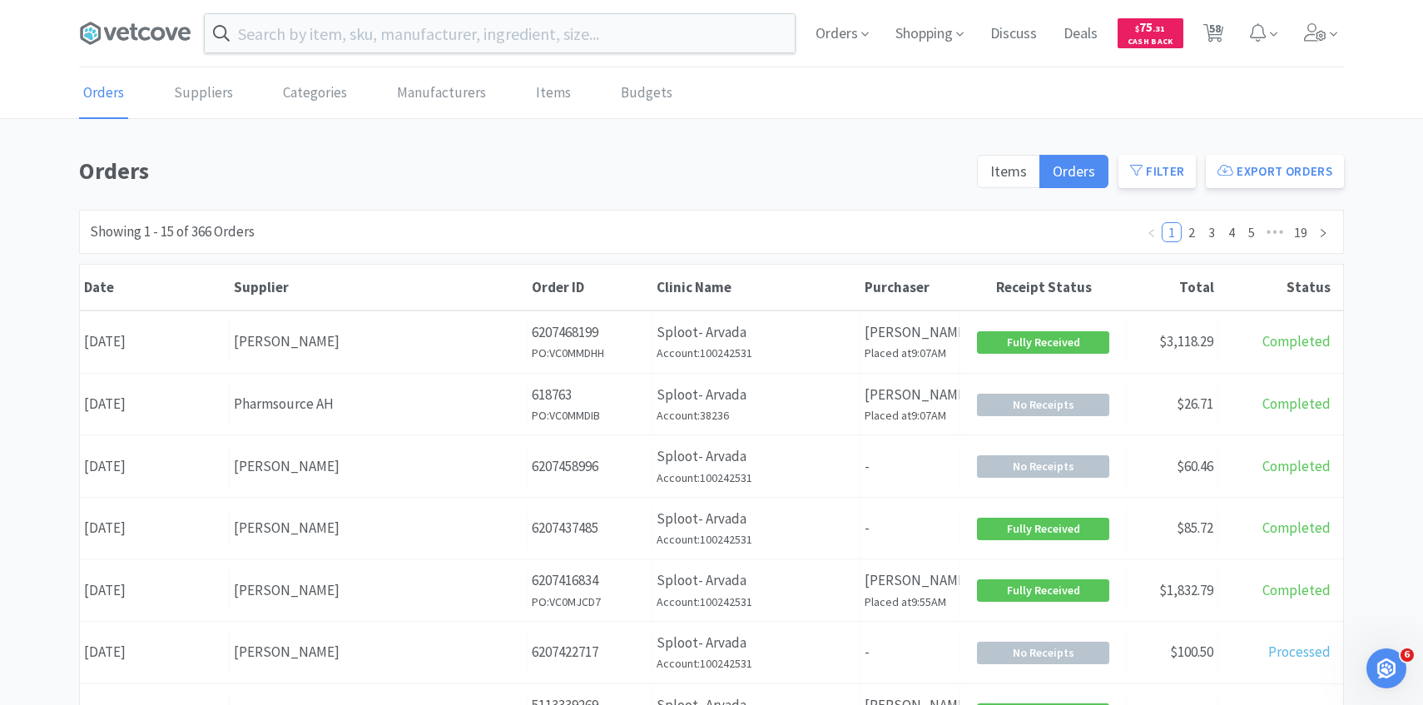
select select "100"
select select "4"
select select "1"
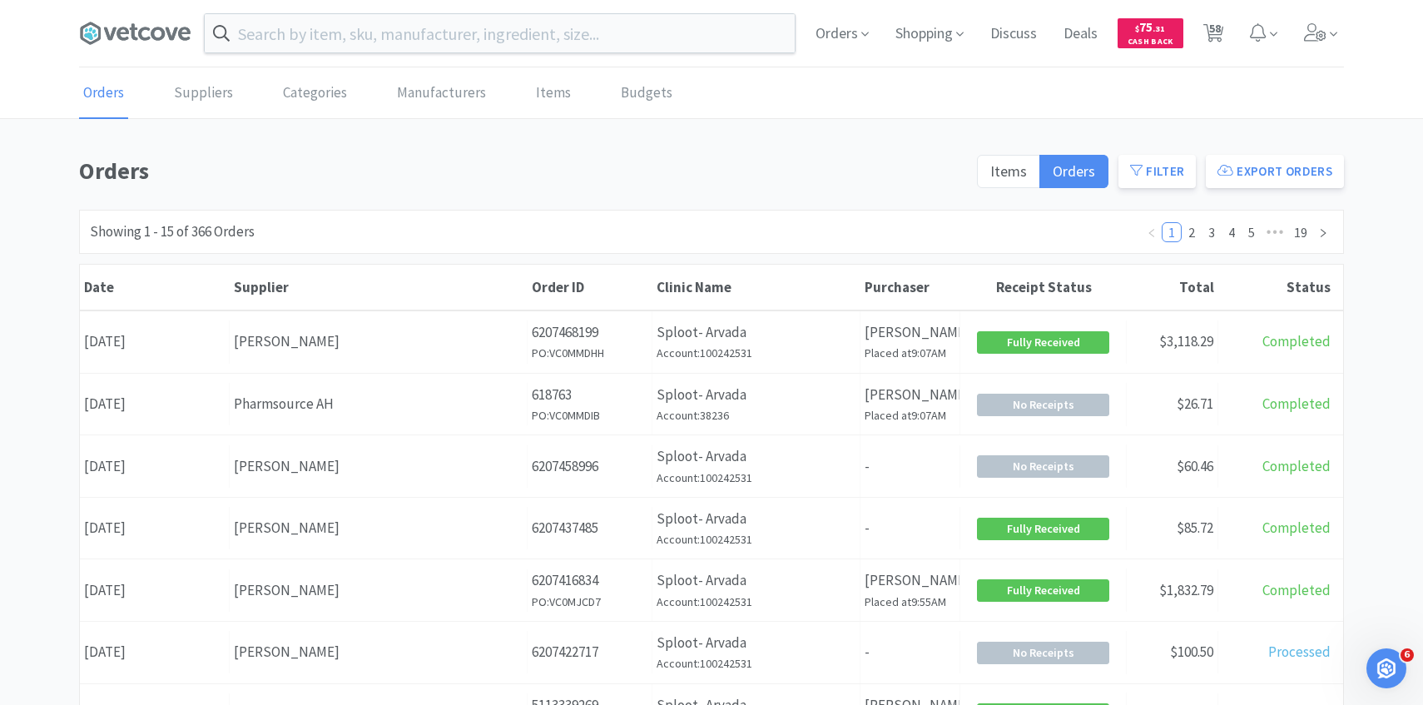
select select "1"
select select "6"
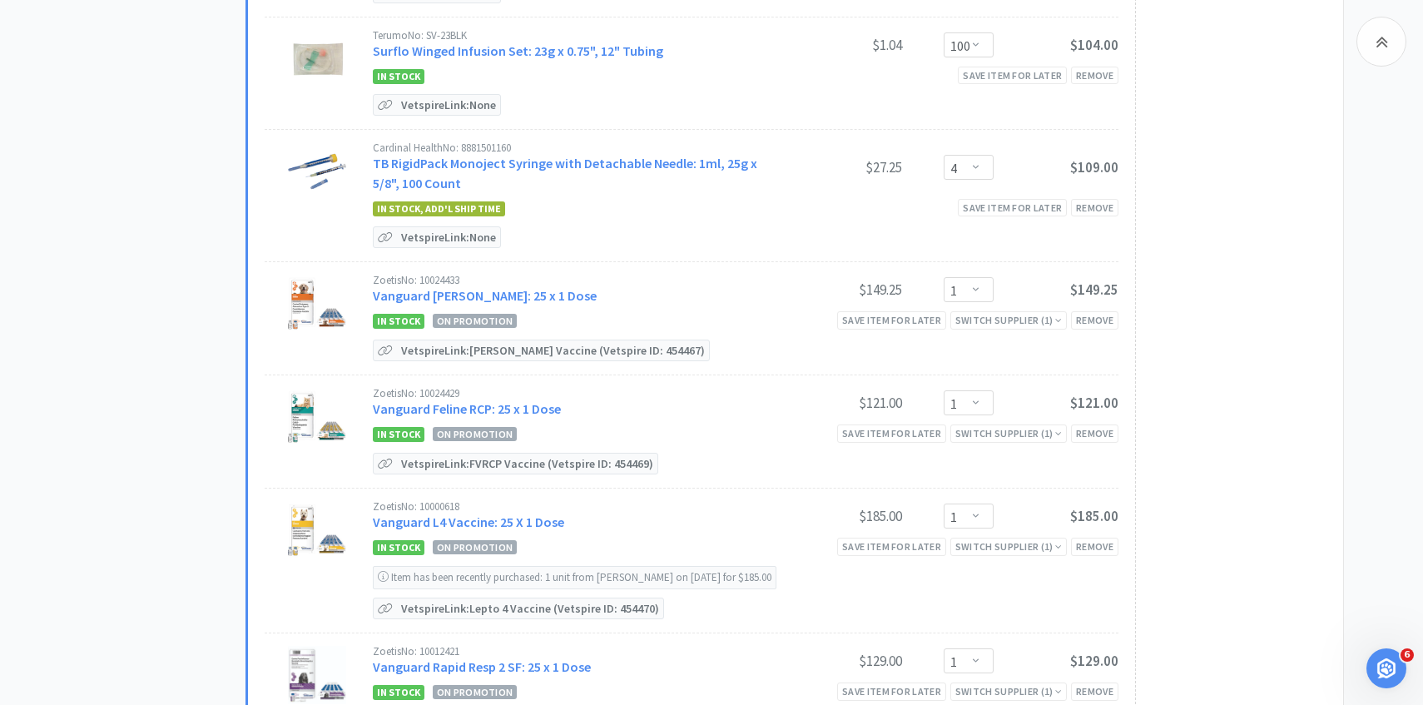
scroll to position [6426, 0]
